Goal: Task Accomplishment & Management: Manage account settings

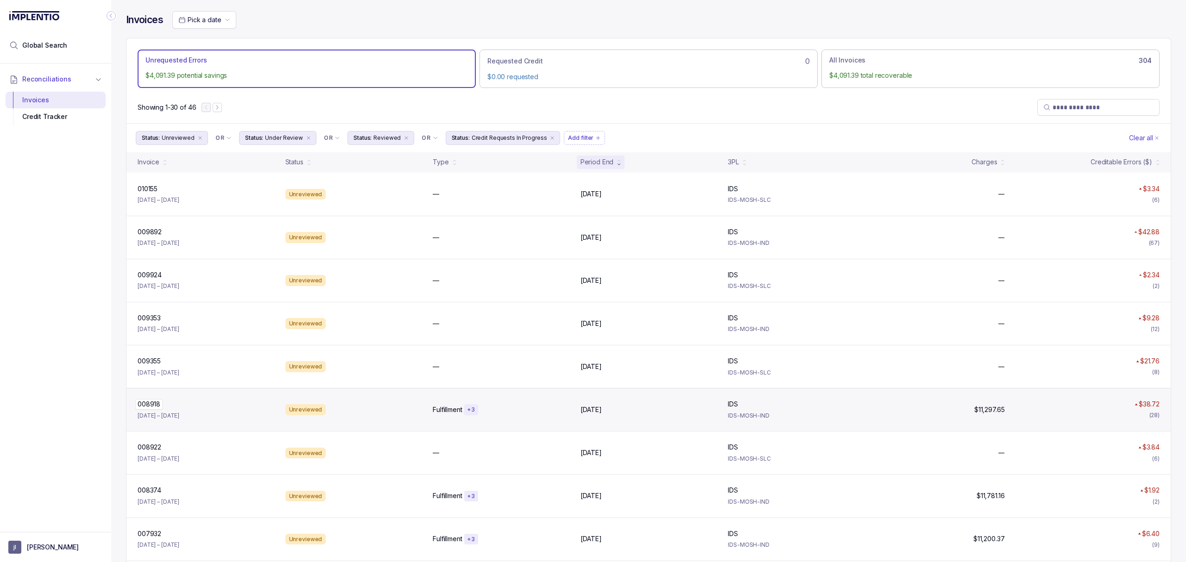
click at [154, 406] on p "008918" at bounding box center [148, 404] width 27 height 10
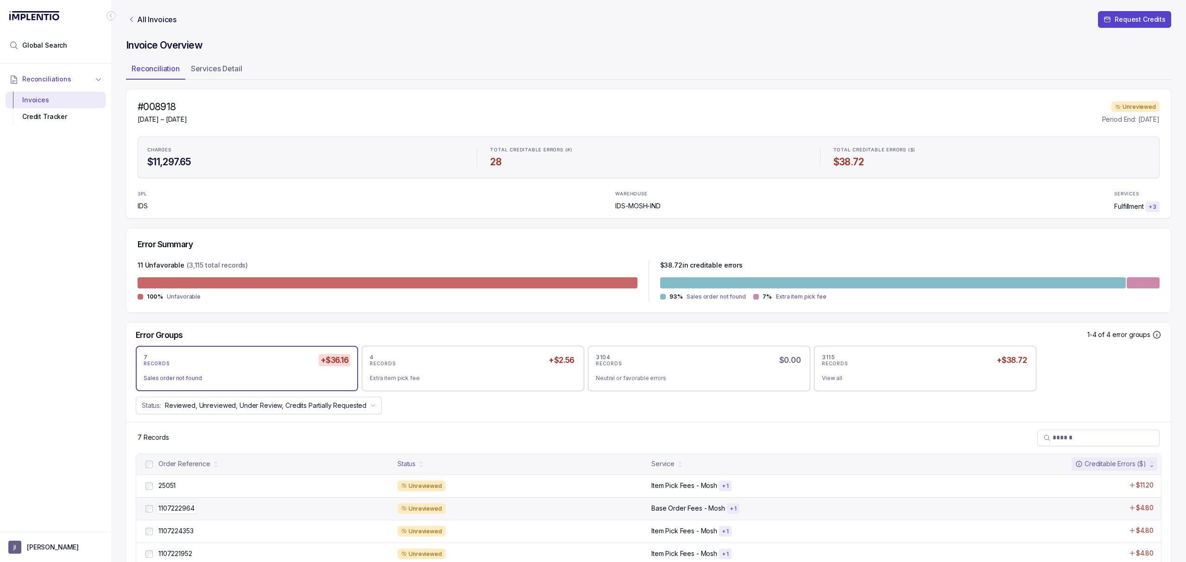
click at [171, 509] on p "1107222964" at bounding box center [176, 508] width 41 height 10
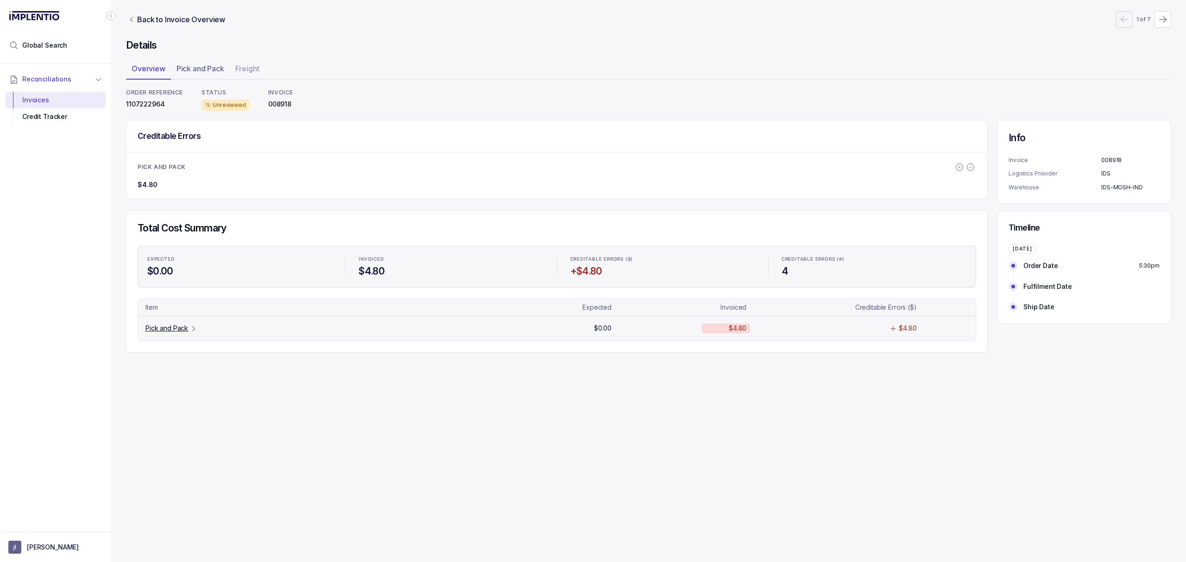
click at [165, 332] on p "Pick and Pack" at bounding box center [166, 328] width 43 height 9
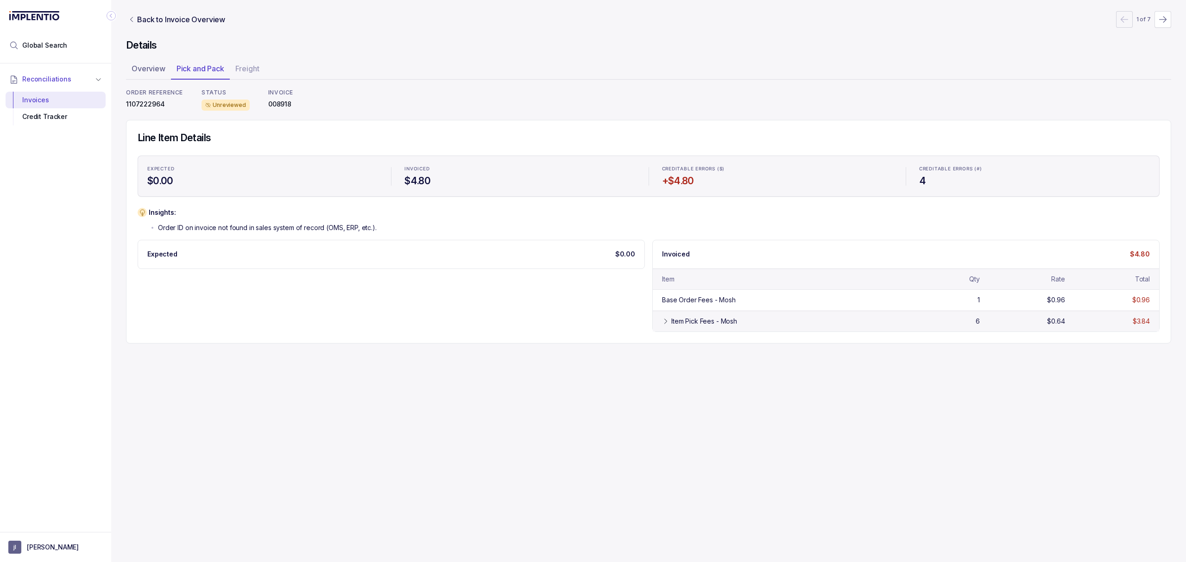
click at [680, 328] on div "Item Pick Fees - Mosh 6 $0.64 $3.84" at bounding box center [905, 321] width 506 height 21
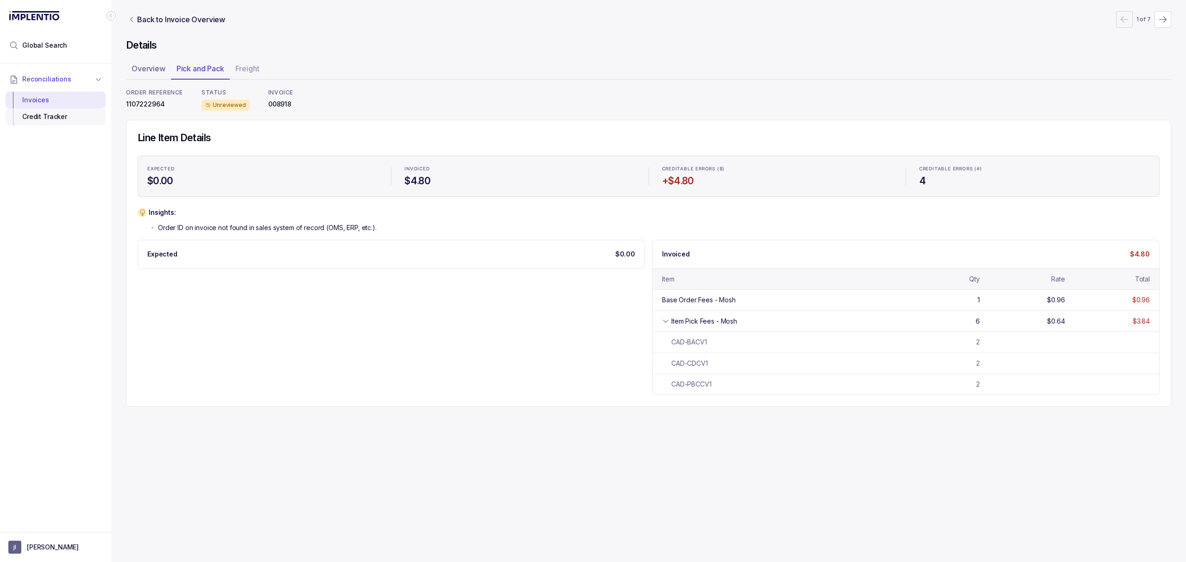
click at [77, 117] on div "Credit Tracker" at bounding box center [55, 116] width 85 height 17
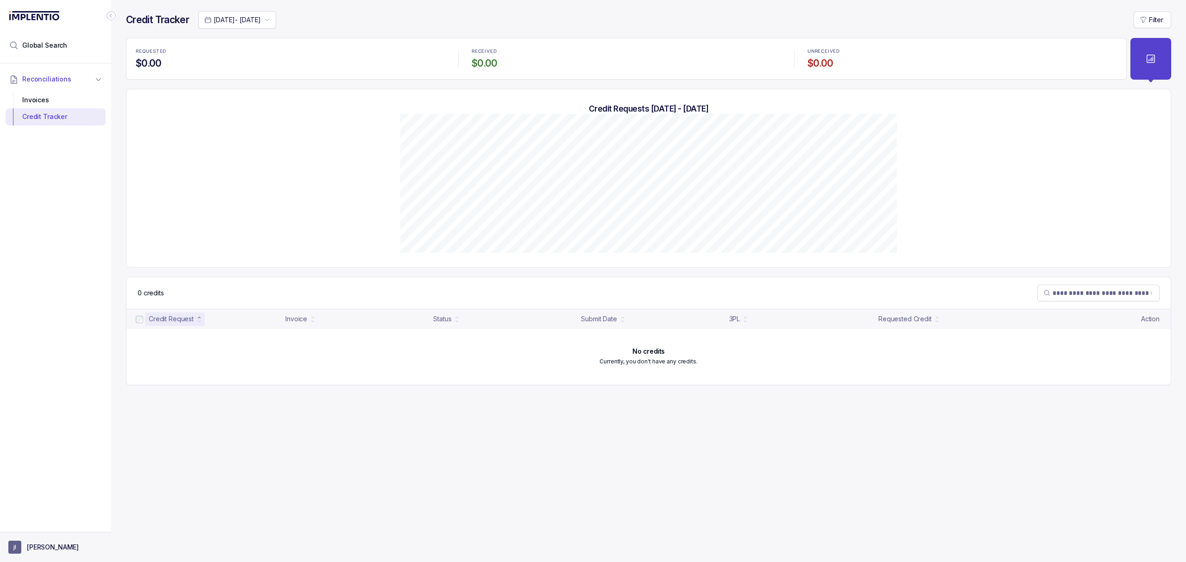
click at [33, 543] on p "[PERSON_NAME]" at bounding box center [53, 547] width 52 height 9
click at [32, 532] on div "Logout" at bounding box center [56, 526] width 88 height 11
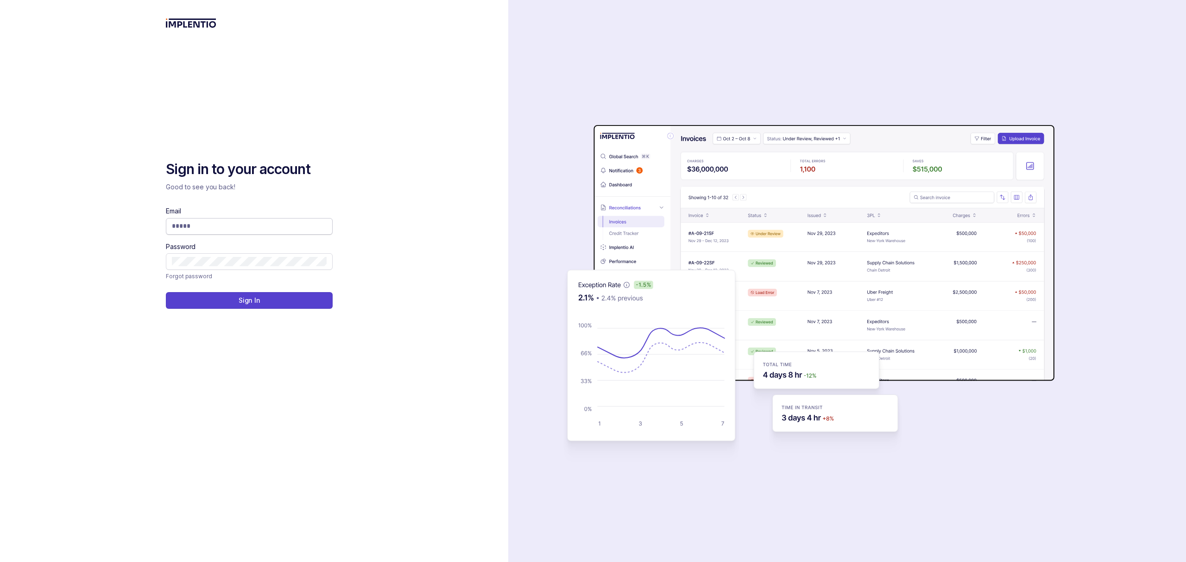
click at [194, 230] on input "Email" at bounding box center [249, 225] width 155 height 9
type input "**********"
